Goal: Information Seeking & Learning: Learn about a topic

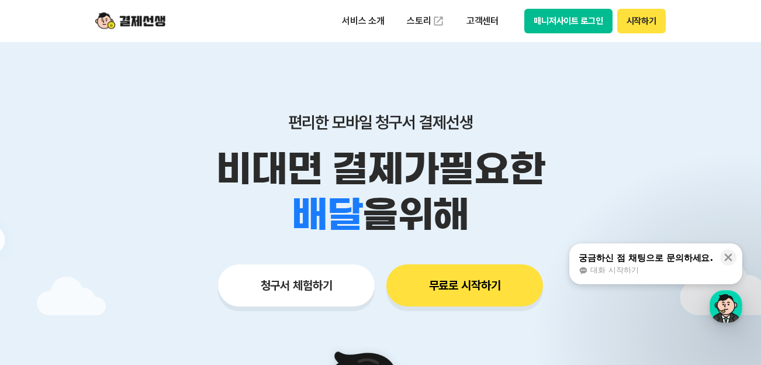
click at [546, 23] on button "매니저사이트 로그인" at bounding box center [568, 21] width 88 height 25
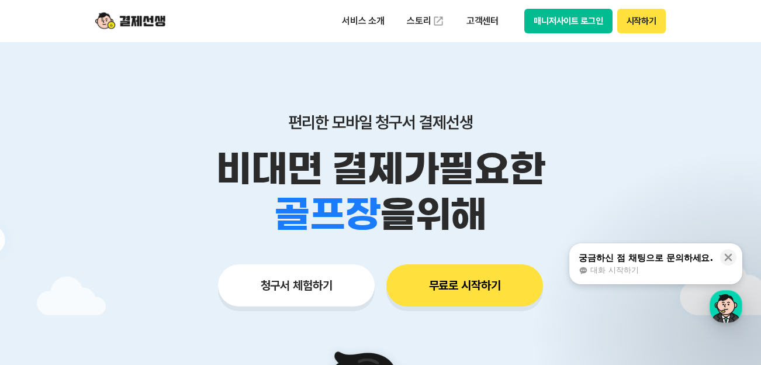
click at [568, 18] on button "매니저사이트 로그인" at bounding box center [568, 21] width 88 height 25
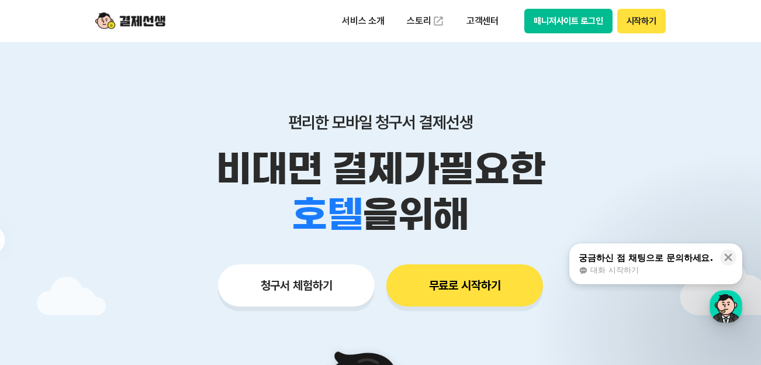
click at [560, 22] on button "매니저사이트 로그인" at bounding box center [568, 21] width 88 height 25
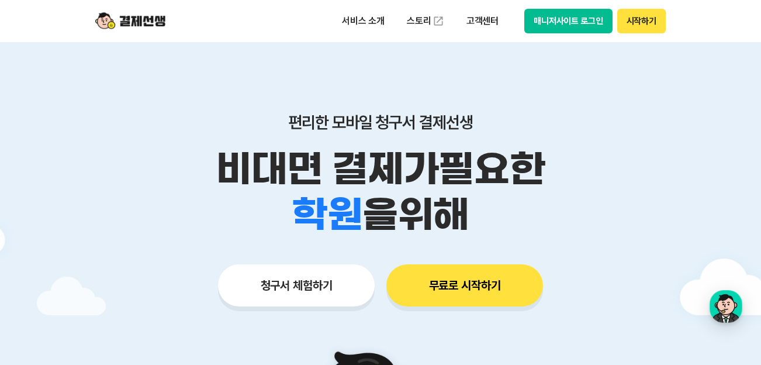
click at [566, 25] on button "매니저사이트 로그인" at bounding box center [568, 21] width 88 height 25
click at [547, 16] on button "매니저사이트 로그인" at bounding box center [568, 21] width 88 height 25
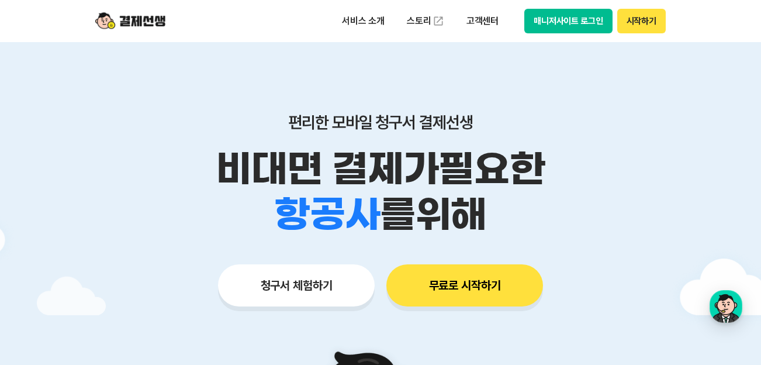
click at [575, 25] on button "매니저사이트 로그인" at bounding box center [568, 21] width 88 height 25
click at [539, 23] on button "매니저사이트 로그인" at bounding box center [568, 21] width 88 height 25
click at [573, 19] on button "매니저사이트 로그인" at bounding box center [568, 21] width 88 height 25
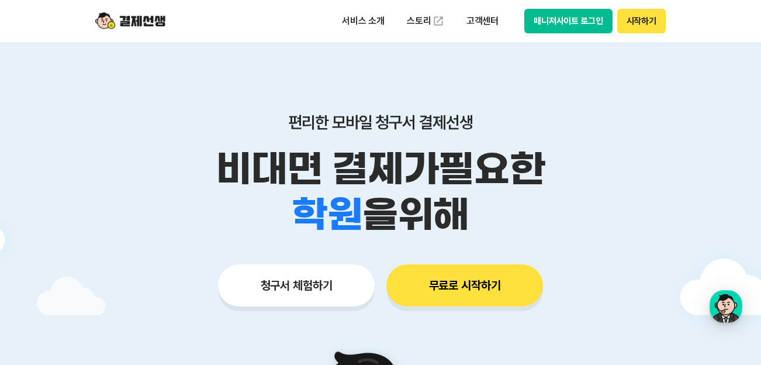
click at [558, 26] on button "매니저사이트 로그인" at bounding box center [568, 21] width 88 height 25
click at [129, 21] on img at bounding box center [130, 21] width 70 height 22
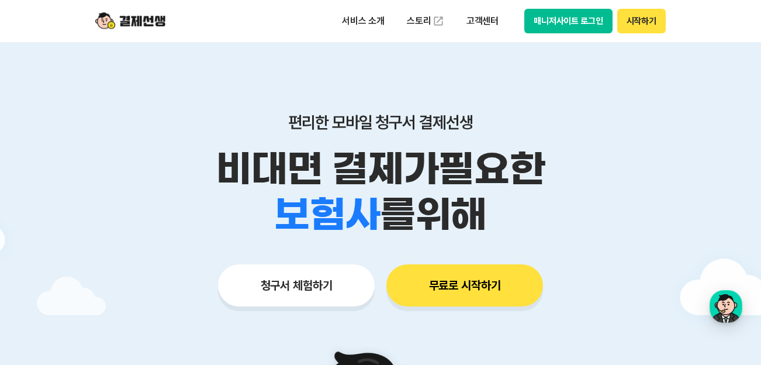
click at [138, 19] on img at bounding box center [130, 21] width 70 height 22
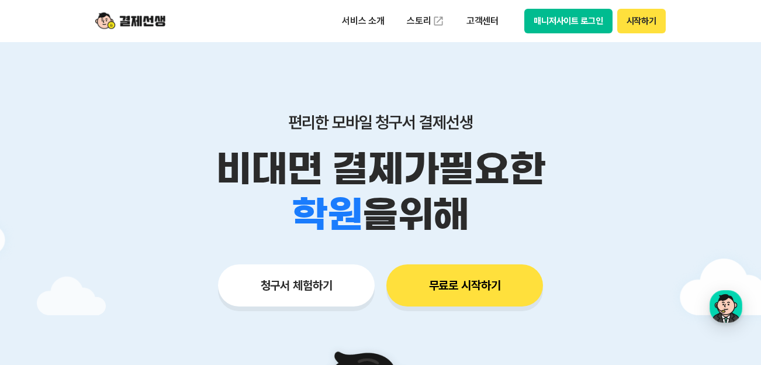
click at [549, 16] on button "매니저사이트 로그인" at bounding box center [568, 21] width 88 height 25
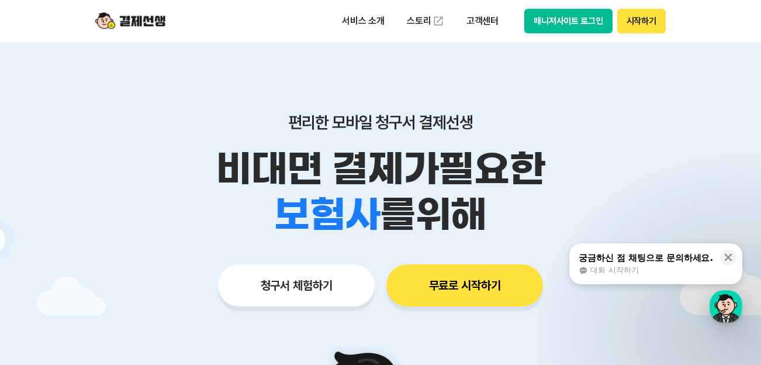
click at [572, 29] on button "매니저사이트 로그인" at bounding box center [568, 21] width 88 height 25
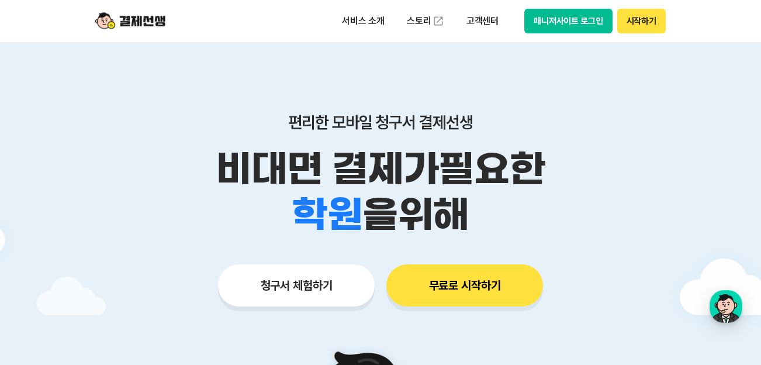
click at [562, 21] on button "매니저사이트 로그인" at bounding box center [568, 21] width 88 height 25
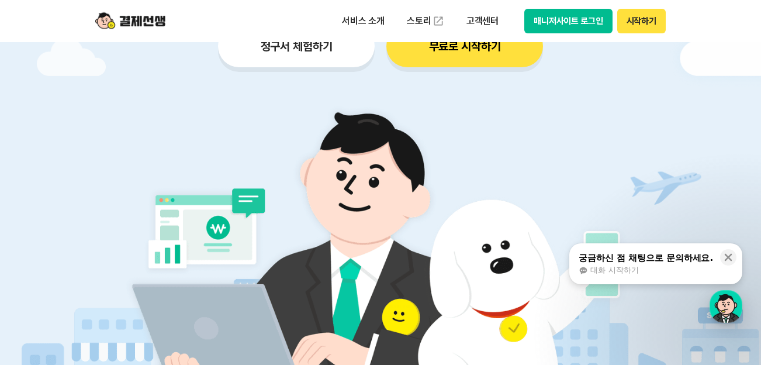
scroll to position [351, 0]
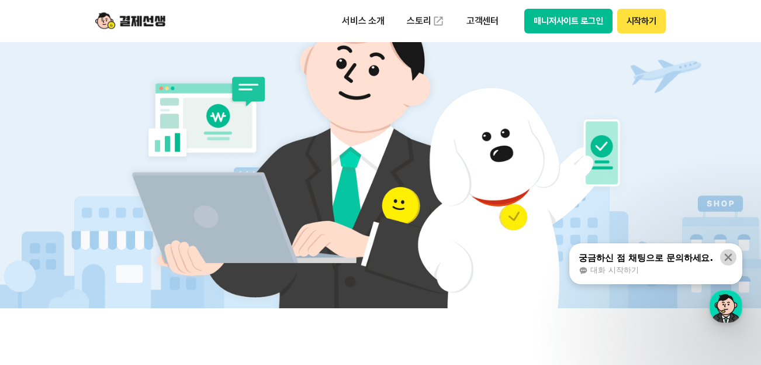
click at [727, 258] on icon at bounding box center [729, 257] width 12 height 12
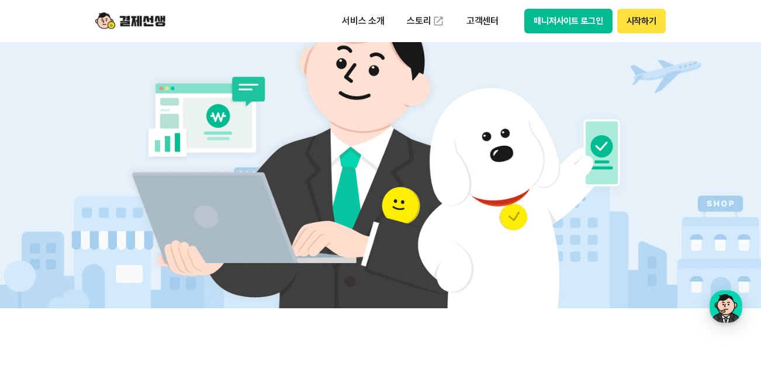
click at [555, 25] on button "매니저사이트 로그인" at bounding box center [568, 21] width 88 height 25
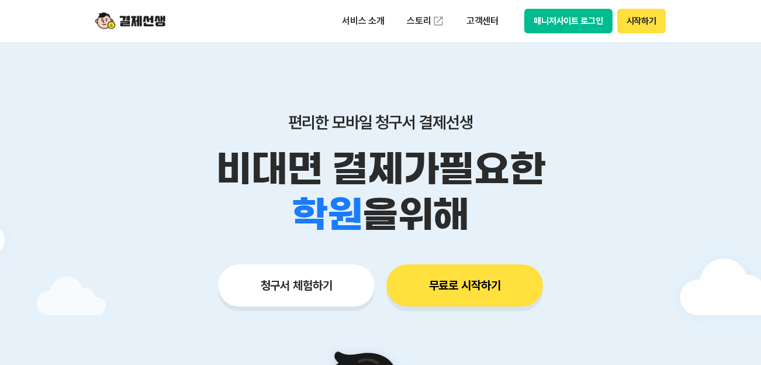
click at [572, 26] on button "매니저사이트 로그인" at bounding box center [568, 21] width 88 height 25
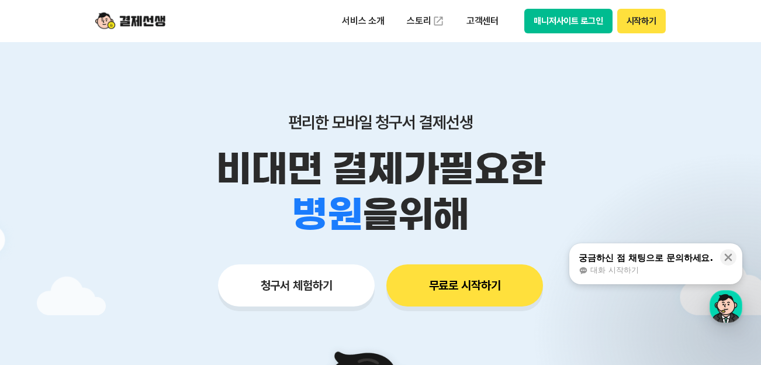
click at [148, 23] on img at bounding box center [130, 21] width 70 height 22
click at [570, 15] on button "매니저사이트 로그인" at bounding box center [568, 21] width 88 height 25
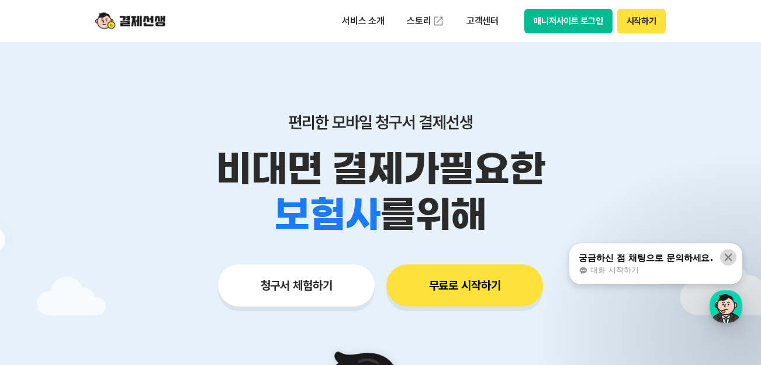
click at [725, 257] on icon at bounding box center [729, 257] width 12 height 12
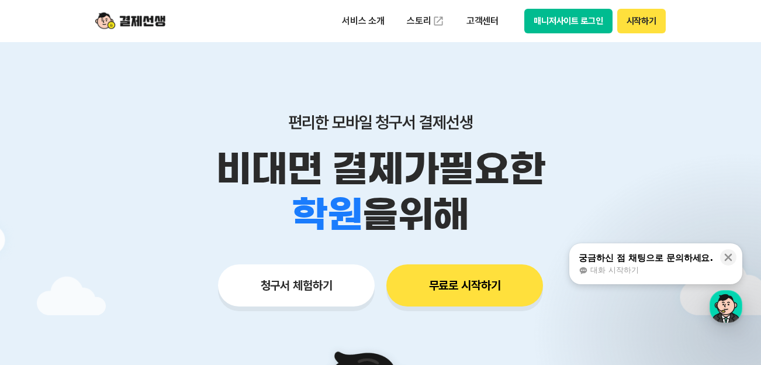
click at [561, 19] on button "매니저사이트 로그인" at bounding box center [568, 21] width 88 height 25
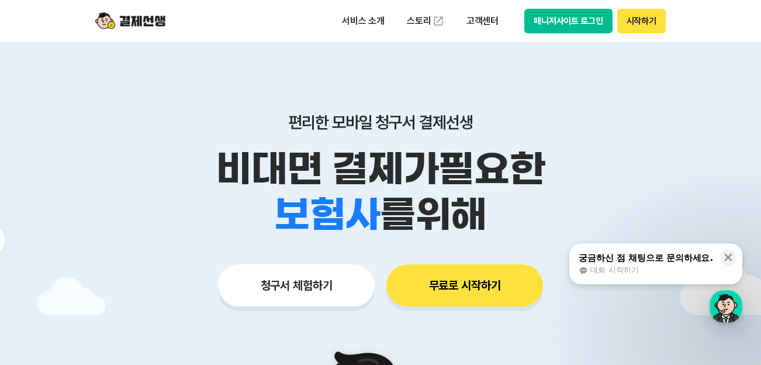
click at [444, 294] on button "무료로 시작하기" at bounding box center [464, 285] width 157 height 42
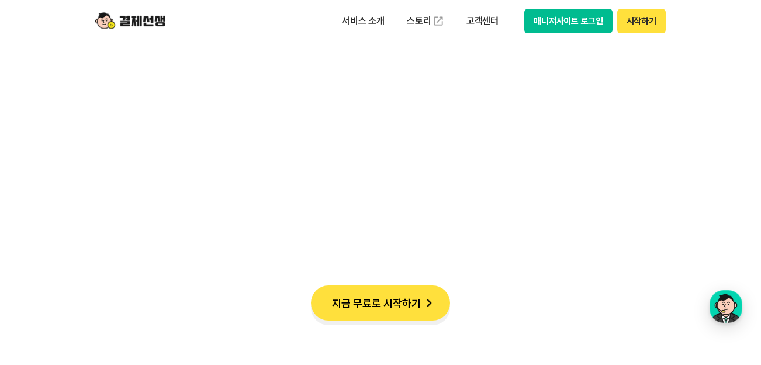
scroll to position [2397, 0]
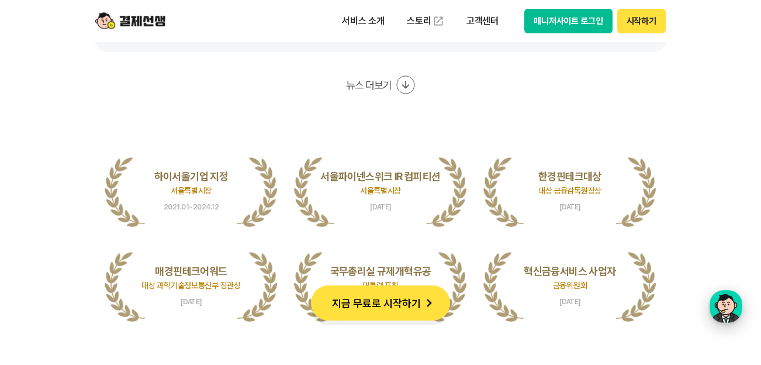
click at [731, 307] on div "button" at bounding box center [726, 306] width 33 height 33
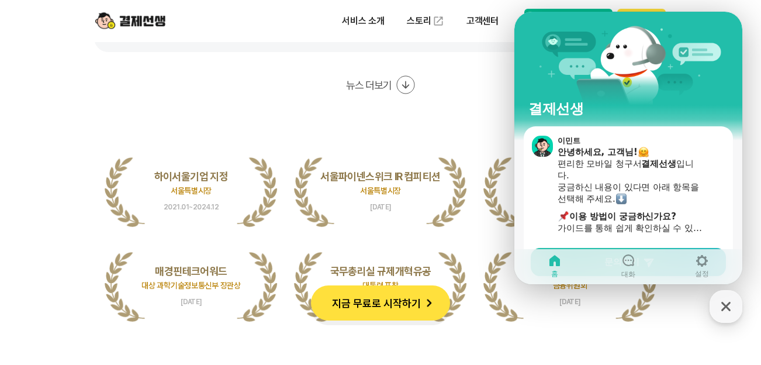
click at [149, 22] on img at bounding box center [130, 21] width 70 height 22
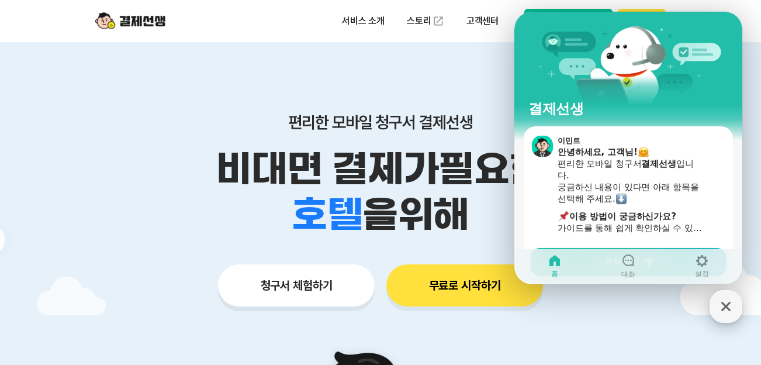
click at [738, 306] on div "button" at bounding box center [726, 306] width 33 height 33
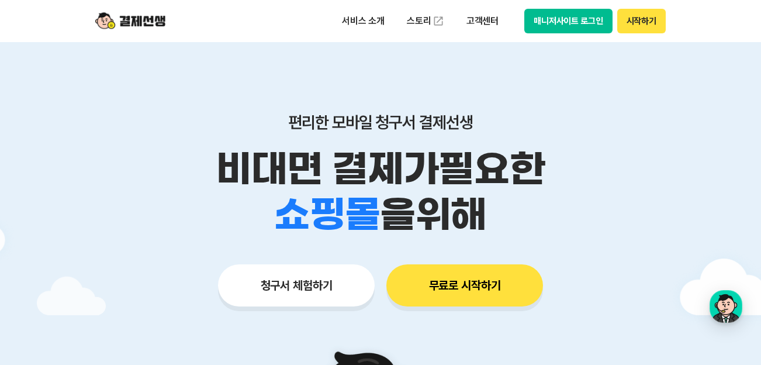
click at [568, 25] on button "매니저사이트 로그인" at bounding box center [568, 21] width 88 height 25
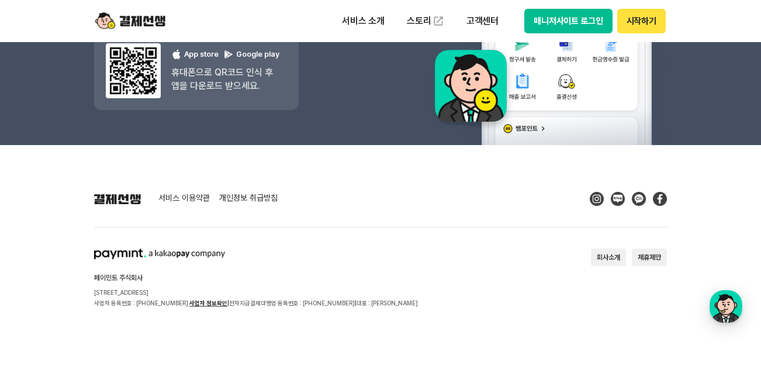
scroll to position [10641, 0]
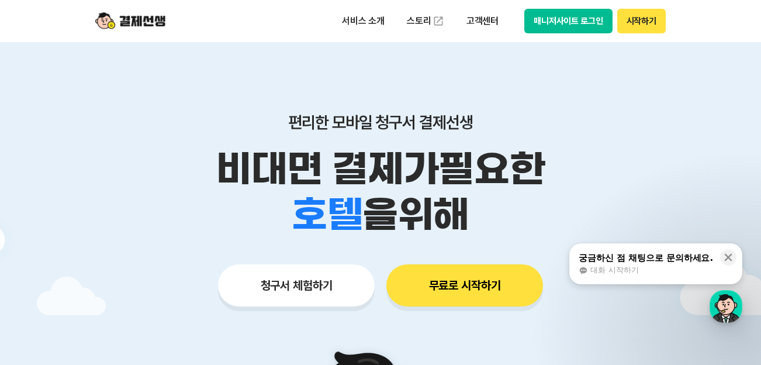
click at [652, 27] on button "시작하기" at bounding box center [641, 21] width 49 height 25
click at [728, 260] on icon at bounding box center [729, 257] width 12 height 12
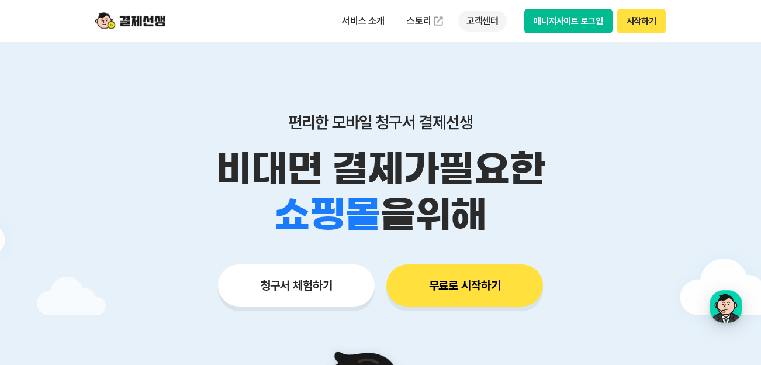
click at [492, 17] on p "고객센터" at bounding box center [482, 21] width 49 height 21
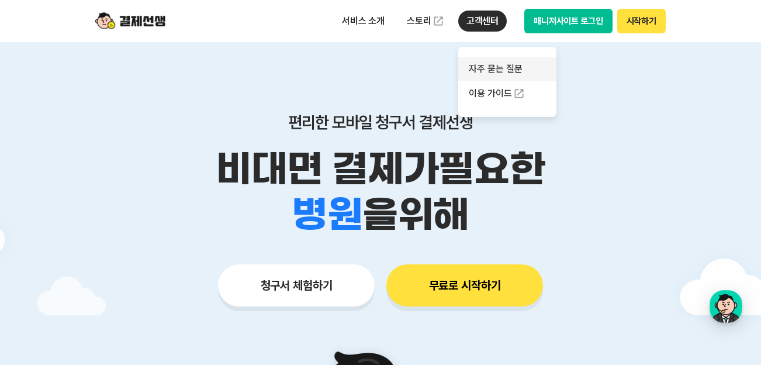
click at [509, 69] on link "자주 묻는 질문" at bounding box center [507, 68] width 98 height 23
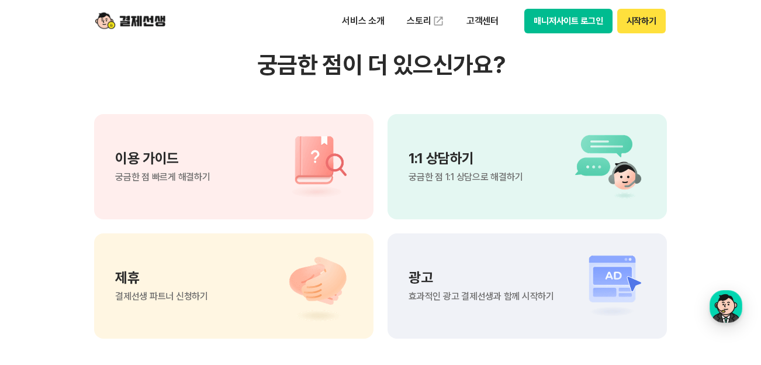
scroll to position [935, 0]
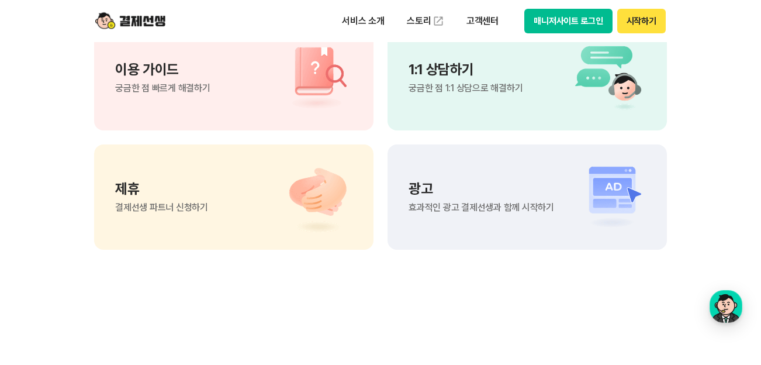
click at [140, 78] on div "이용 가이드 궁금한 점 빠르게 해결하기" at bounding box center [162, 78] width 95 height 30
click at [576, 20] on button "매니저사이트 로그인" at bounding box center [568, 21] width 88 height 25
